Goal: Obtain resource: Obtain resource

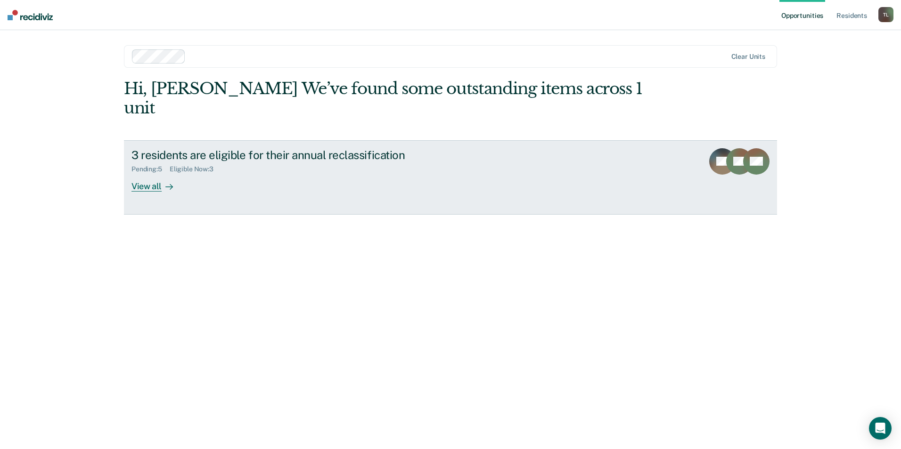
click at [151, 173] on div "View all" at bounding box center [157, 182] width 53 height 18
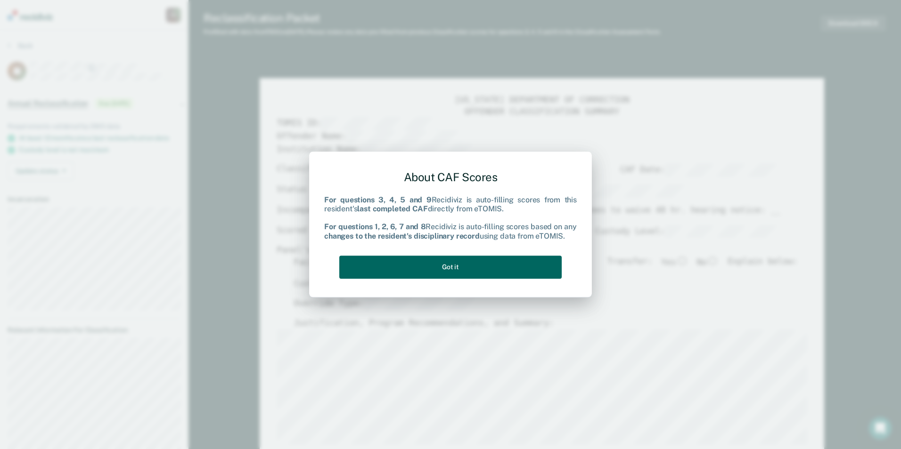
click at [450, 269] on button "Got it" at bounding box center [450, 267] width 222 height 23
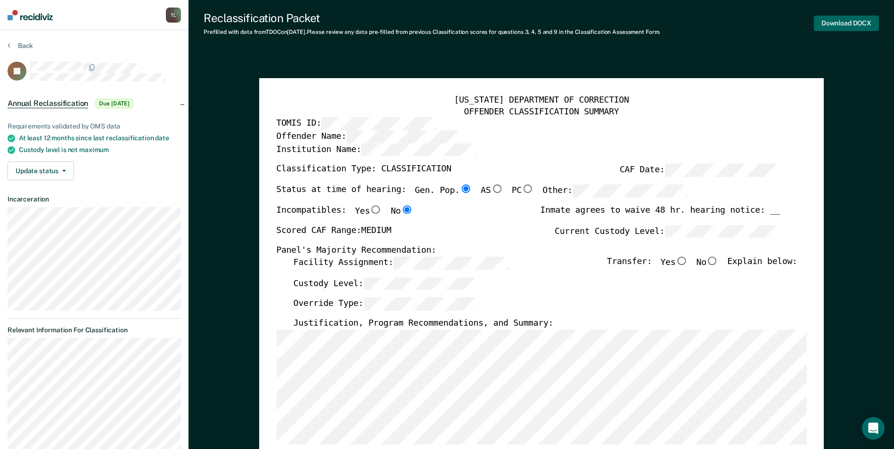
click at [847, 24] on button "Download DOCX" at bounding box center [846, 24] width 65 height 16
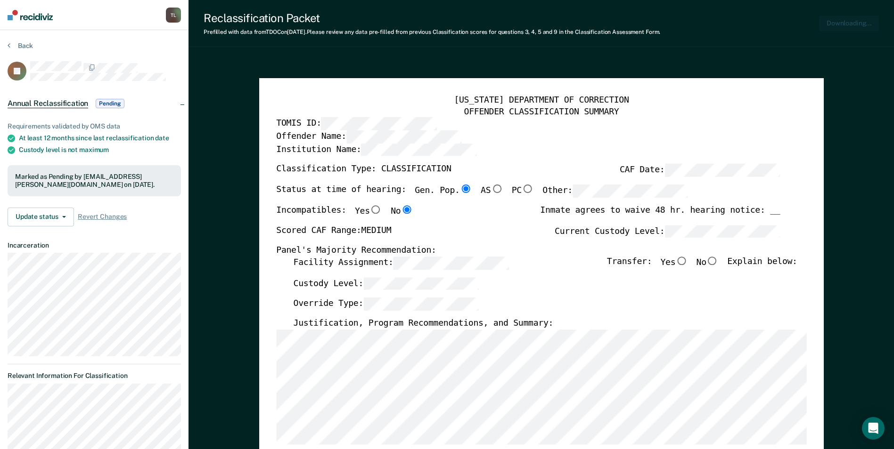
type textarea "x"
